Goal: Task Accomplishment & Management: Manage account settings

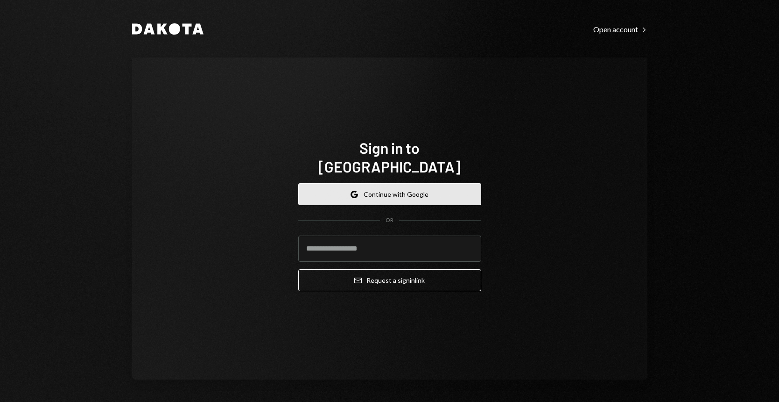
click at [393, 183] on button "Google Continue with Google" at bounding box center [389, 194] width 183 height 22
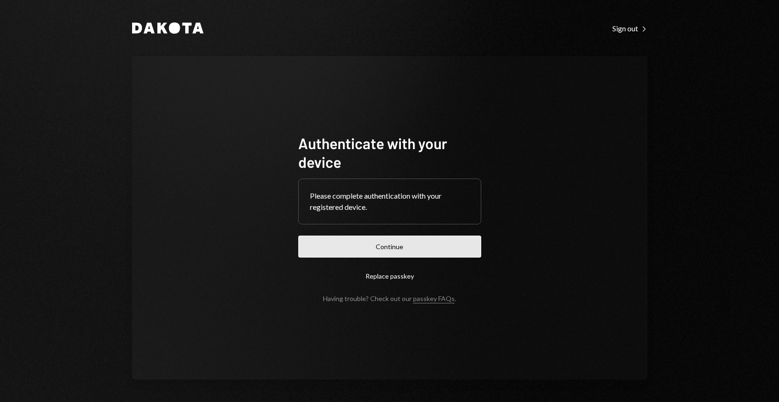
click at [385, 241] on button "Continue" at bounding box center [389, 246] width 183 height 22
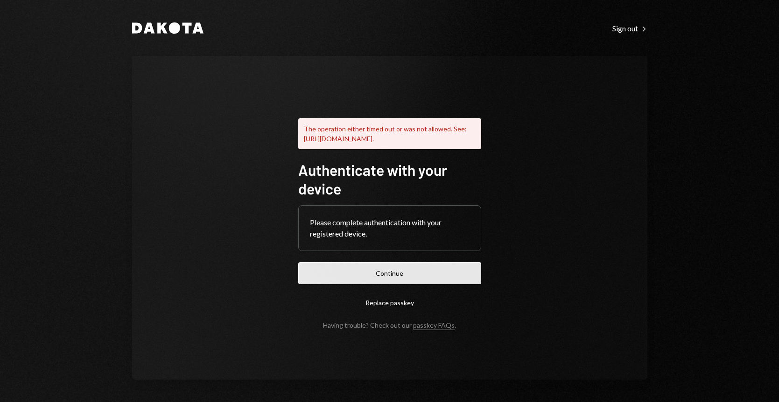
click at [389, 276] on button "Continue" at bounding box center [389, 273] width 183 height 22
click at [387, 163] on div "The operation either timed out or was not allowed. See: https://www.w3.org/TR/w…" at bounding box center [389, 218] width 183 height 222
click at [389, 279] on button "Continue" at bounding box center [389, 273] width 183 height 22
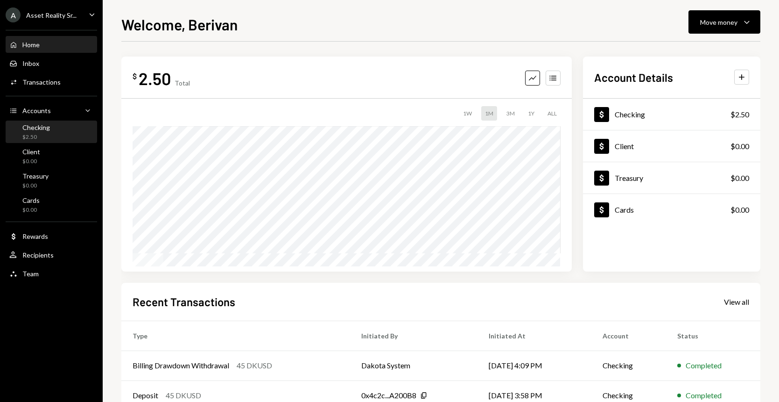
click at [61, 130] on div "Checking $2.50" at bounding box center [51, 132] width 84 height 18
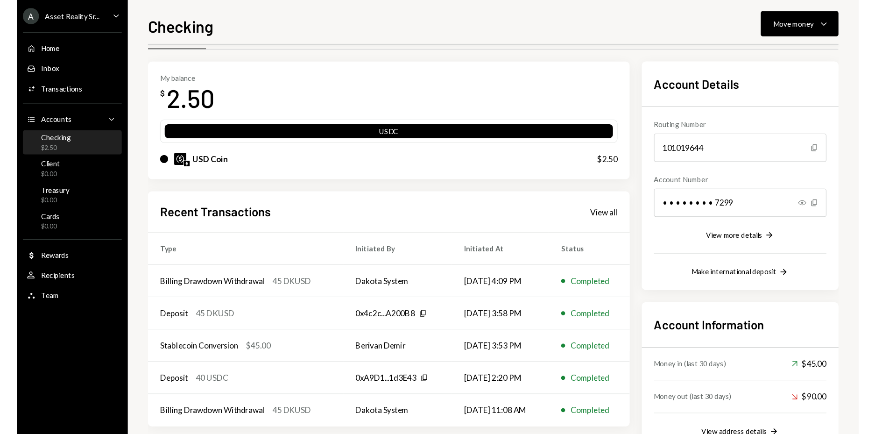
scroll to position [62, 0]
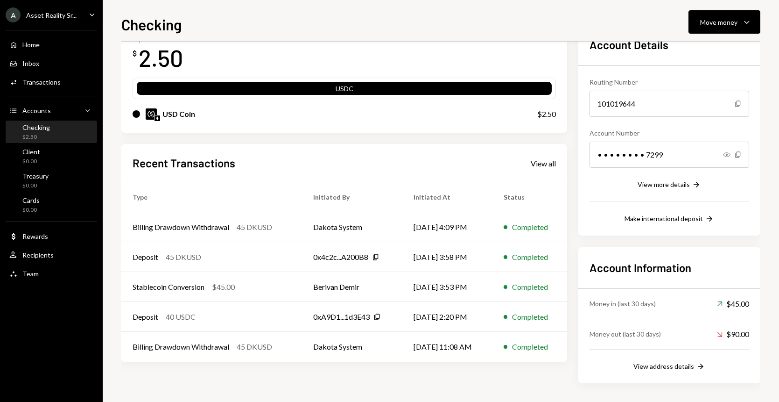
click at [93, 10] on icon "Caret Down" at bounding box center [92, 14] width 10 height 10
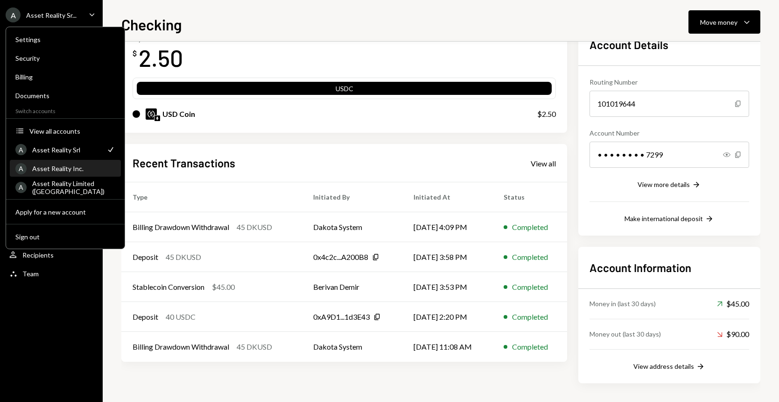
click at [85, 166] on div "Asset Reality Inc." at bounding box center [73, 168] width 83 height 8
